Goal: Information Seeking & Learning: Learn about a topic

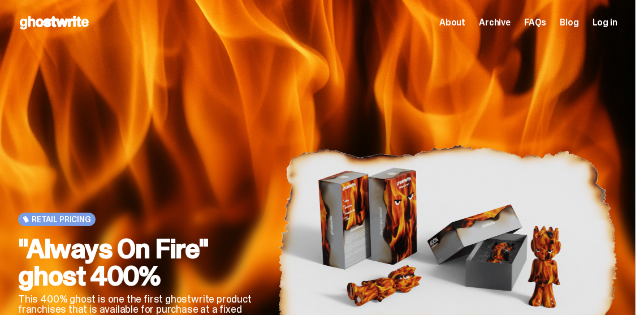
click at [465, 21] on span "About" at bounding box center [452, 22] width 26 height 9
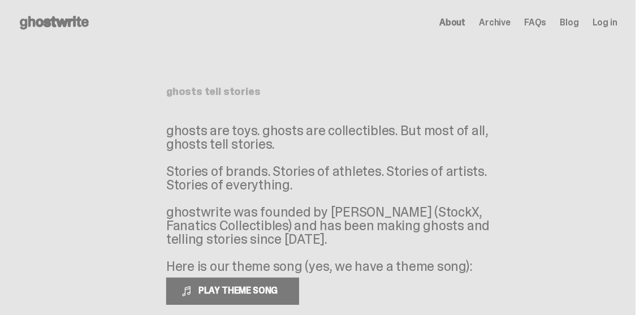
click at [510, 20] on span "Archive" at bounding box center [495, 22] width 32 height 9
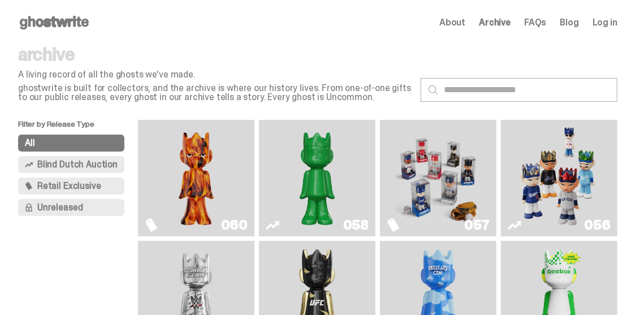
click at [100, 162] on span "Blind Dutch Auction" at bounding box center [77, 164] width 80 height 9
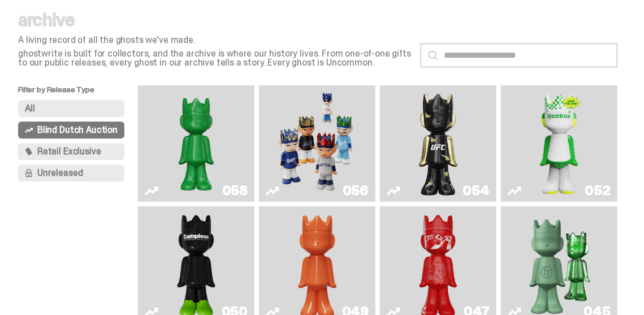
scroll to position [34, 0]
click at [323, 140] on img "Game Face (2025)" at bounding box center [317, 143] width 86 height 107
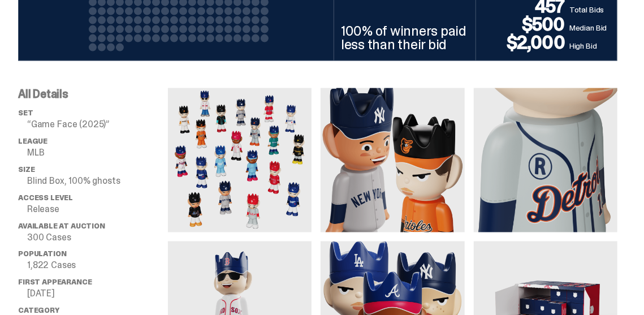
scroll to position [666, 0]
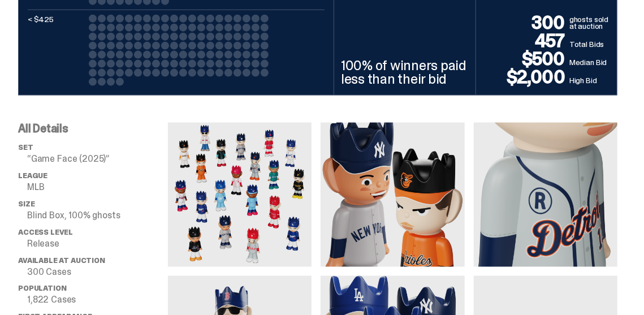
drag, startPoint x: 510, startPoint y: 201, endPoint x: 292, endPoint y: 99, distance: 240.2
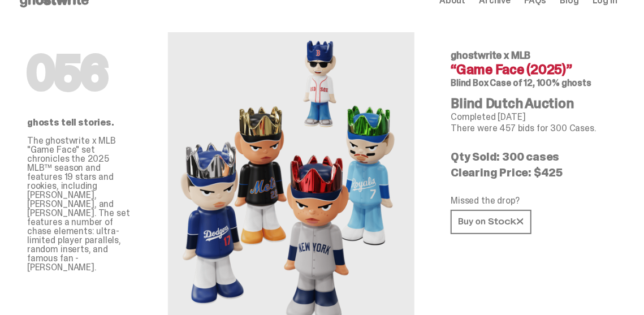
scroll to position [0, 0]
